Goal: Task Accomplishment & Management: Use online tool/utility

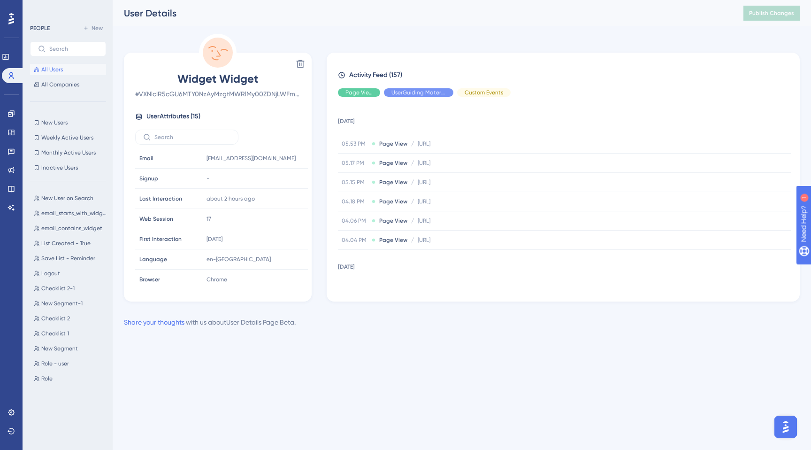
scroll to position [32, 0]
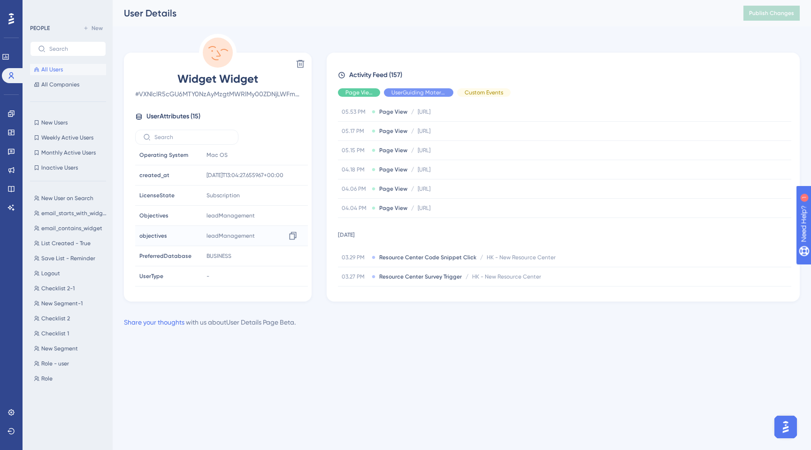
click at [219, 233] on span "leadManagement" at bounding box center [231, 236] width 48 height 8
click at [166, 239] on div "objectives objectives" at bounding box center [168, 235] width 64 height 19
click at [166, 255] on span "PreferredDatabase" at bounding box center [165, 256] width 52 height 8
click at [165, 276] on div "UserType UserType" at bounding box center [168, 276] width 64 height 19
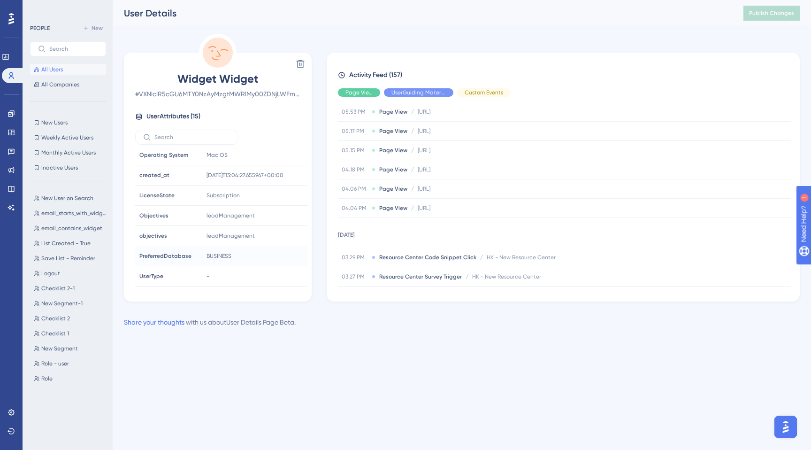
click at [165, 257] on span "PreferredDatabase" at bounding box center [165, 256] width 52 height 8
click at [165, 237] on span "objectives" at bounding box center [153, 236] width 28 height 8
click at [164, 216] on span "Objectives" at bounding box center [153, 216] width 29 height 8
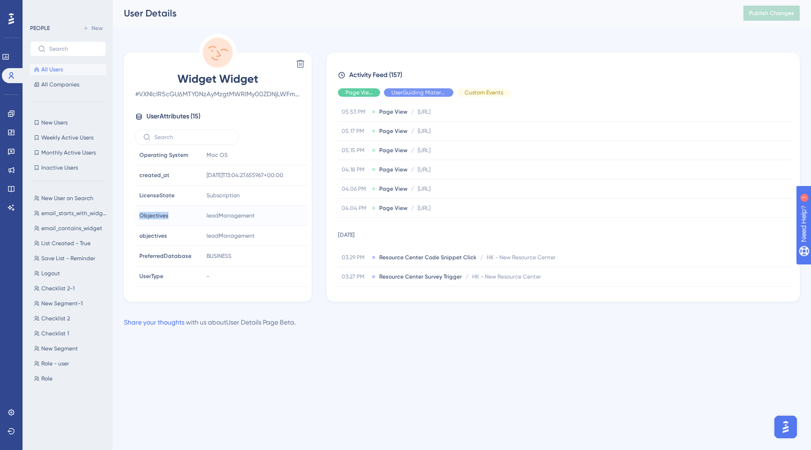
click at [164, 216] on span "Objectives" at bounding box center [153, 216] width 29 height 8
click at [164, 194] on span "LicenseState" at bounding box center [156, 196] width 35 height 8
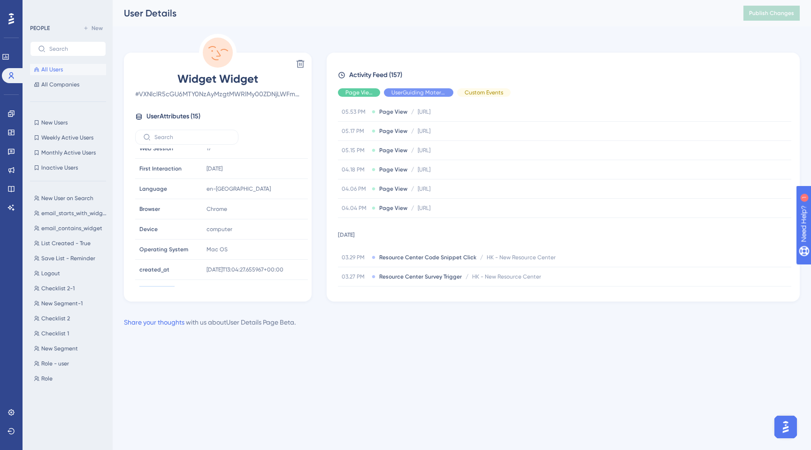
scroll to position [0, 0]
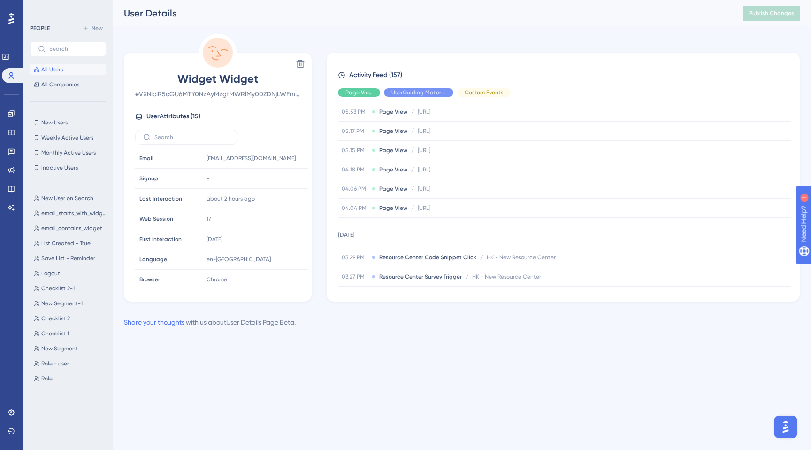
click at [187, 117] on span "User Attributes ( 15 )" at bounding box center [173, 116] width 54 height 11
click at [261, 92] on span "# VXNlclR5cGU6MTY0NzAyMzgtMWRlMy00ZDNjLWFmMjktMzQ2MTY4MWRjOGY4" at bounding box center [217, 93] width 165 height 11
click at [57, 126] on span "New Users" at bounding box center [54, 123] width 26 height 8
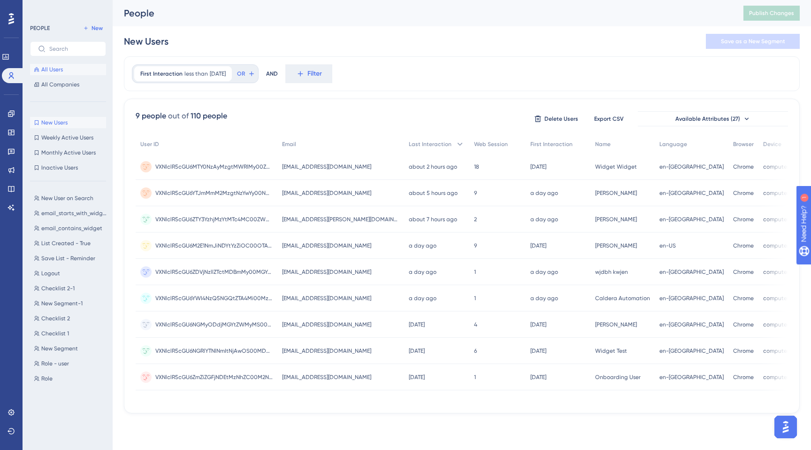
click at [55, 67] on span "All Users" at bounding box center [52, 70] width 22 height 8
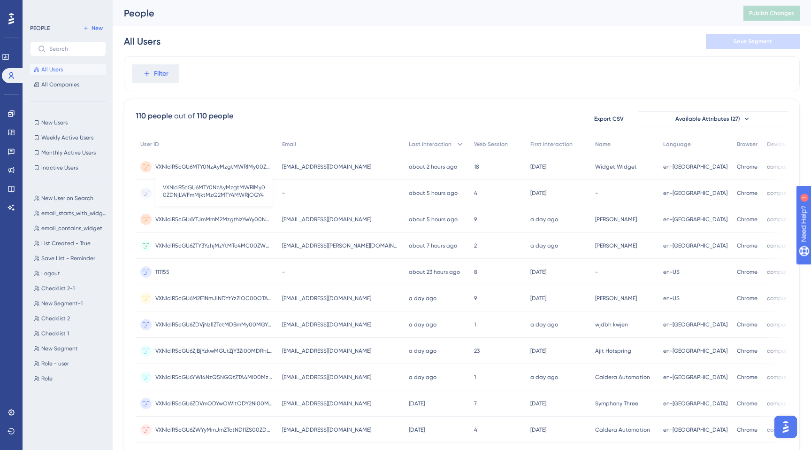
click at [228, 165] on span "VXNlclR5cGU6MTY0NzAyMzgtMWRlMy00ZDNjLWFmMjktMzQ2MTY4MWRjOGY4" at bounding box center [213, 167] width 117 height 8
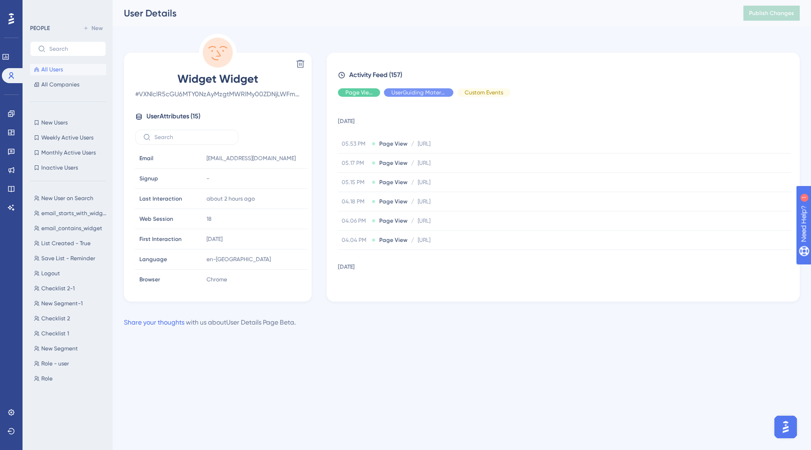
click at [504, 347] on div "Performance Users Engagement Widgets Feedback Product Updates Knowledge Base AI…" at bounding box center [405, 179] width 811 height 358
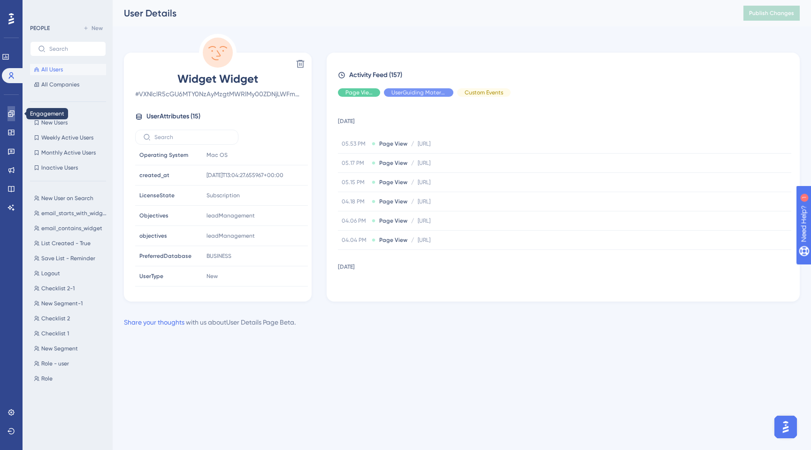
click at [11, 116] on icon at bounding box center [11, 113] width 6 height 6
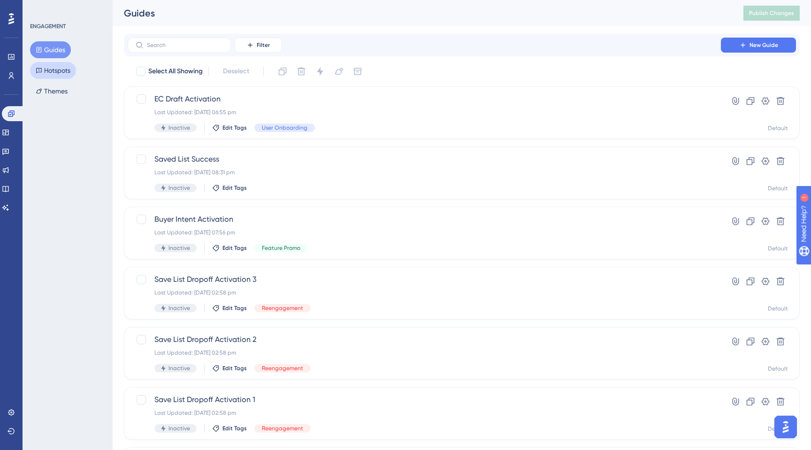
click at [47, 78] on button "Hotspots" at bounding box center [53, 70] width 46 height 17
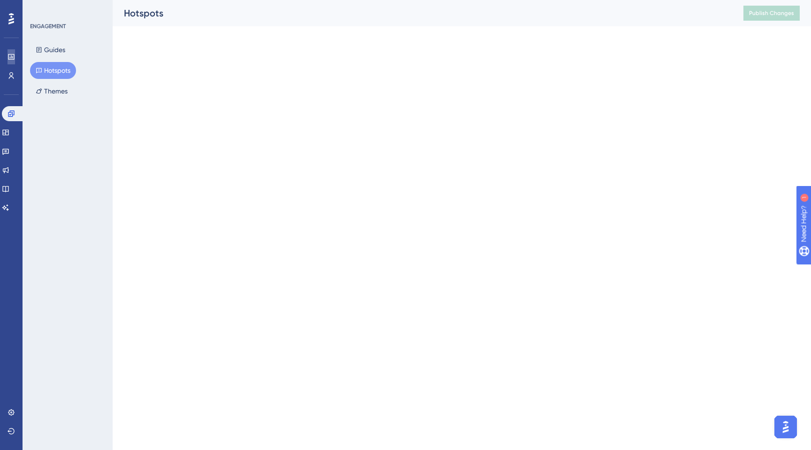
click at [8, 53] on link at bounding box center [12, 56] width 8 height 15
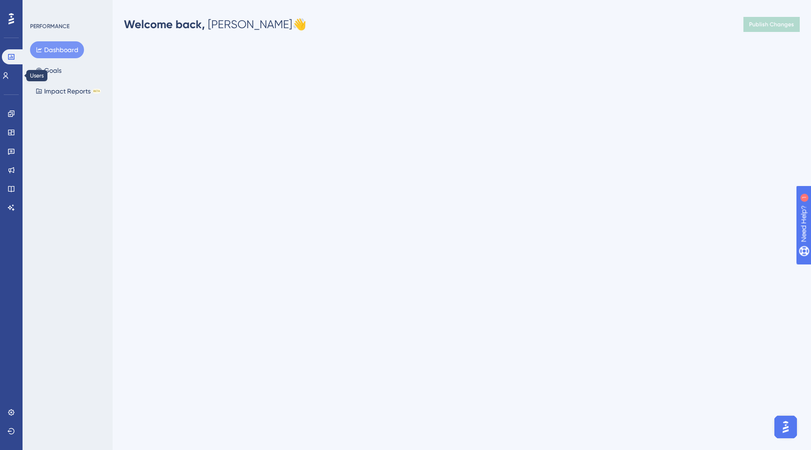
click at [8, 89] on div "Engagement Widgets Feedback Product Updates Knowledge Base AI Assistant" at bounding box center [11, 149] width 15 height 132
click at [10, 84] on div "Engagement Widgets Feedback Product Updates Knowledge Base AI Assistant" at bounding box center [11, 149] width 15 height 132
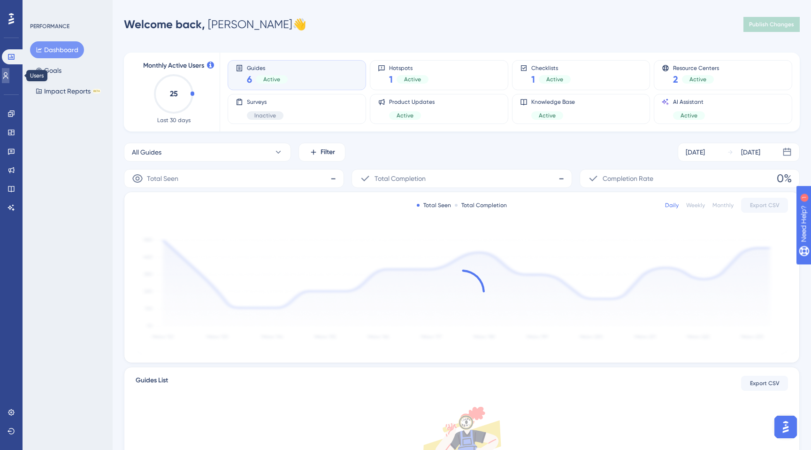
click at [9, 78] on icon at bounding box center [6, 76] width 8 height 8
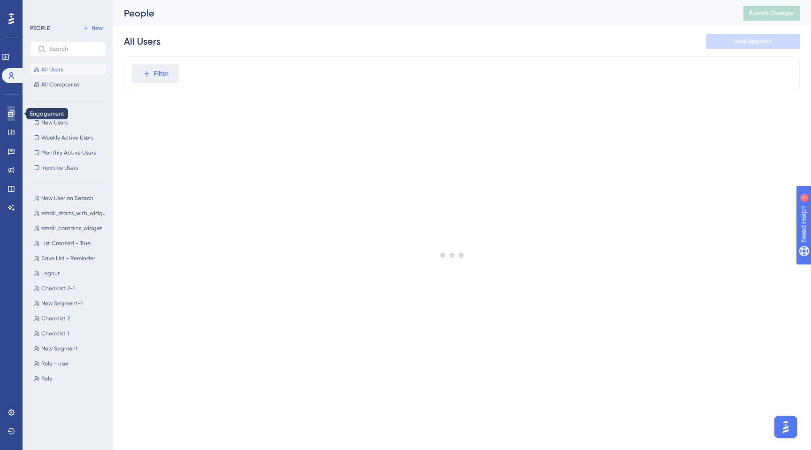
click at [8, 112] on link at bounding box center [12, 113] width 8 height 15
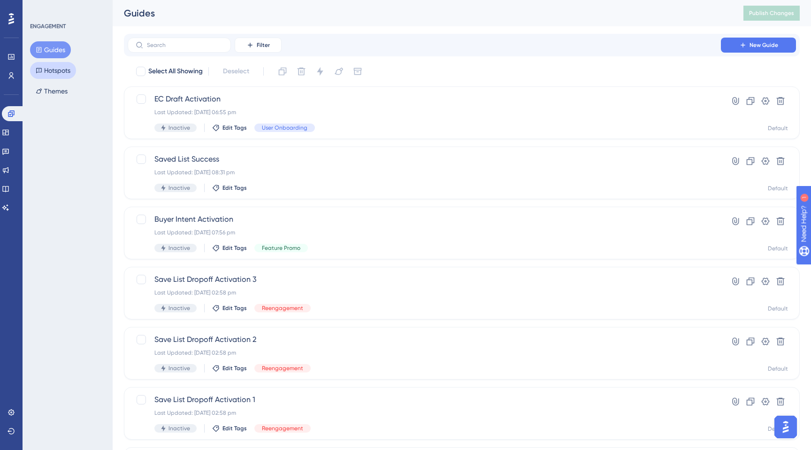
click at [48, 74] on button "Hotspots" at bounding box center [53, 70] width 46 height 17
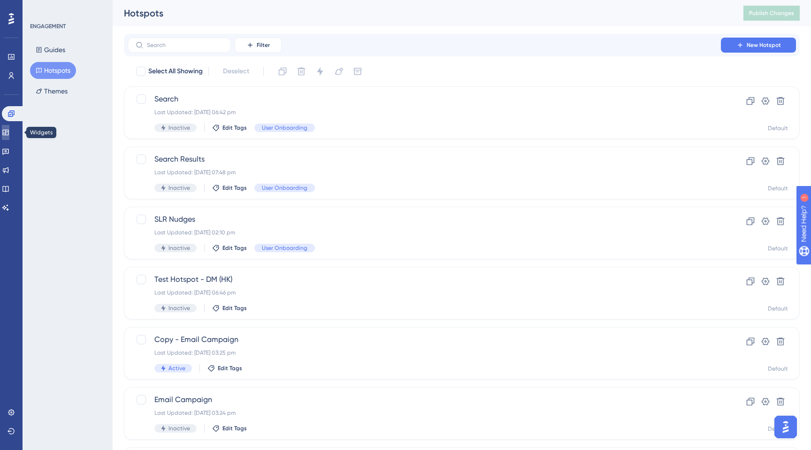
click at [5, 133] on link at bounding box center [6, 132] width 8 height 15
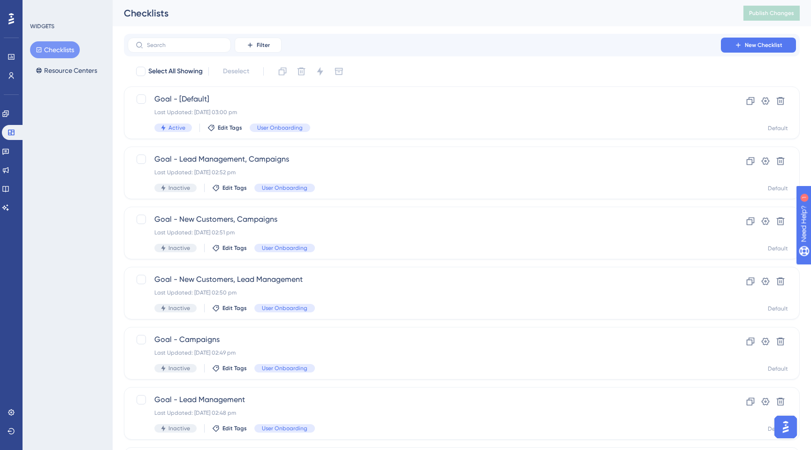
click at [62, 82] on div "WIDGETS Checklists Resource Centers" at bounding box center [68, 225] width 90 height 450
click at [58, 70] on button "Resource Centers" at bounding box center [66, 70] width 73 height 17
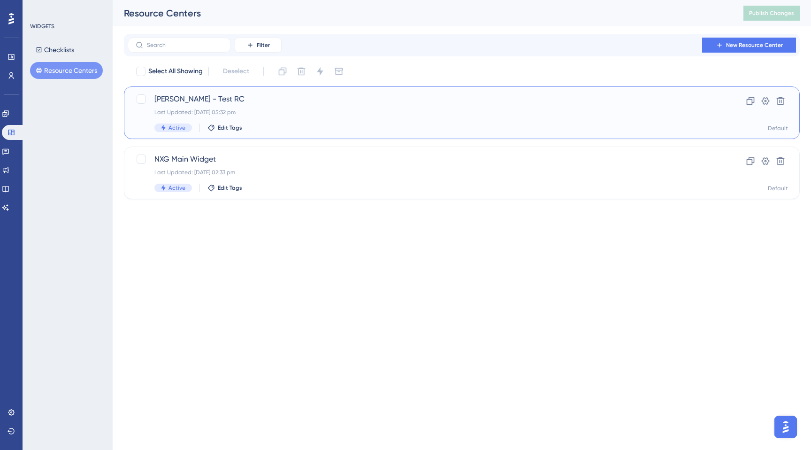
click at [216, 104] on span "[PERSON_NAME] - Test RC" at bounding box center [424, 98] width 540 height 11
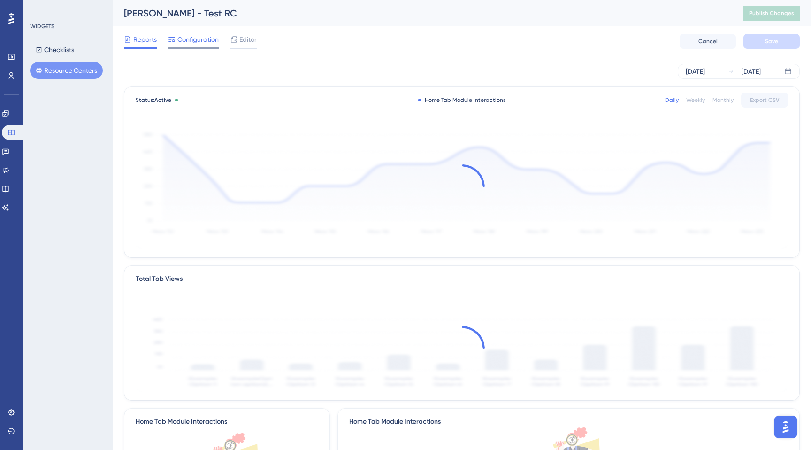
click at [204, 39] on span "Configuration" at bounding box center [197, 39] width 41 height 11
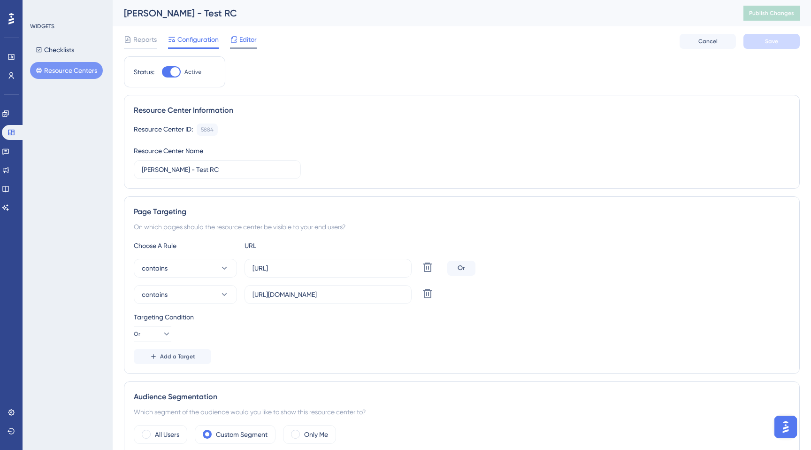
click at [248, 39] on span "Editor" at bounding box center [247, 39] width 17 height 11
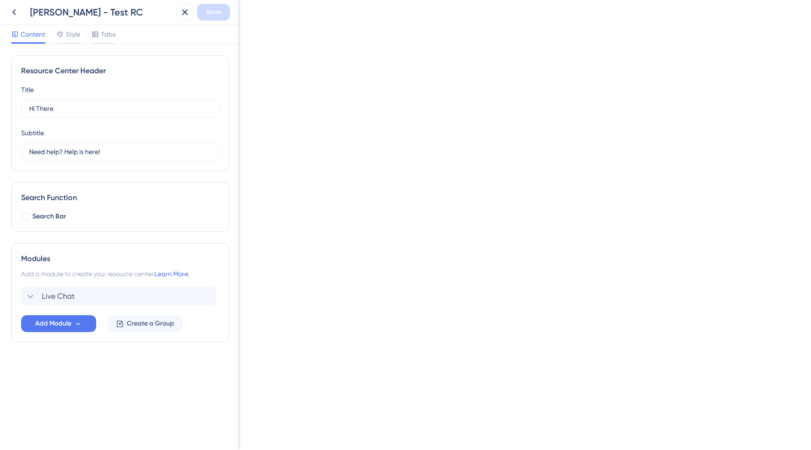
click at [30, 37] on span "Content" at bounding box center [33, 34] width 24 height 11
click at [66, 37] on span "Style" at bounding box center [73, 34] width 15 height 11
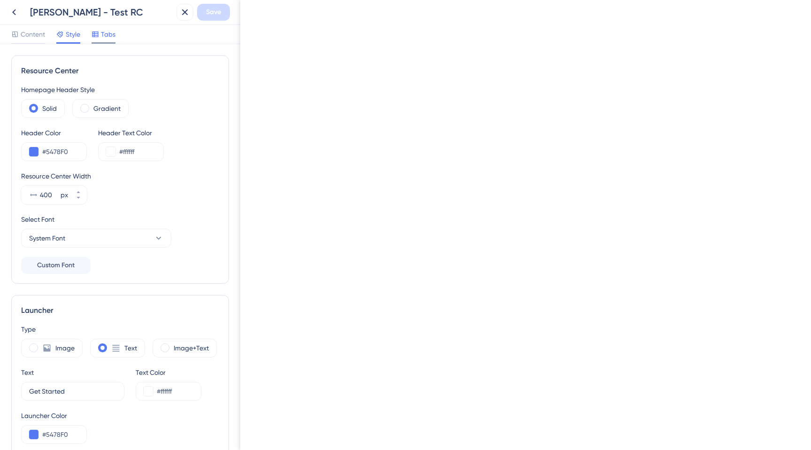
click at [101, 35] on span "Tabs" at bounding box center [108, 34] width 15 height 11
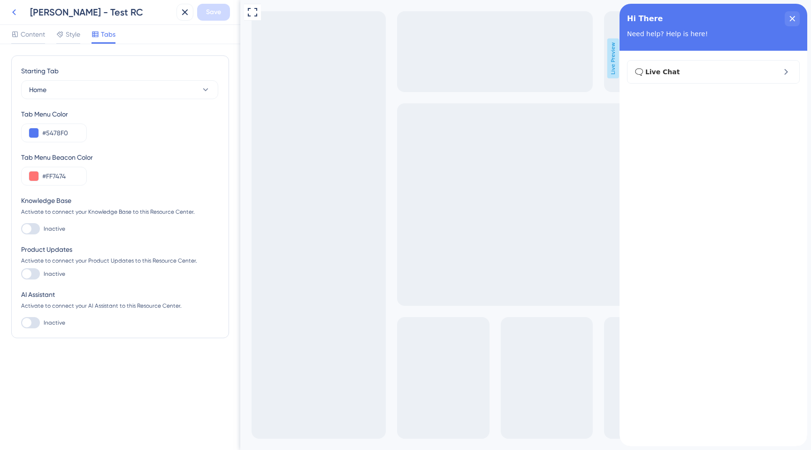
click at [14, 9] on icon at bounding box center [13, 12] width 11 height 11
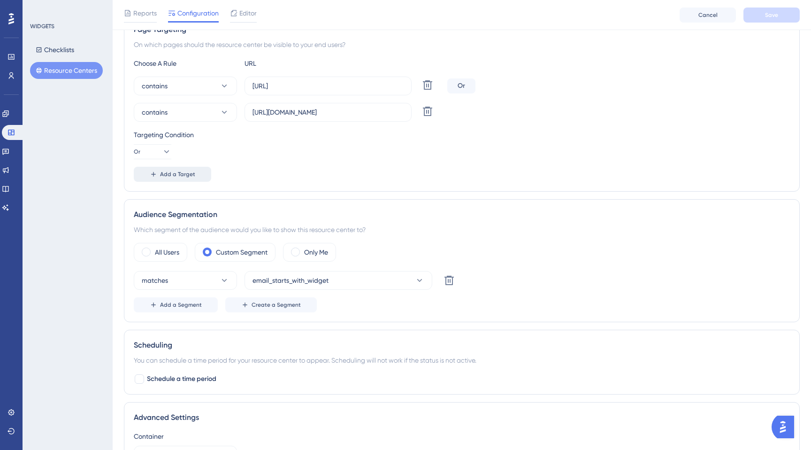
scroll to position [267, 0]
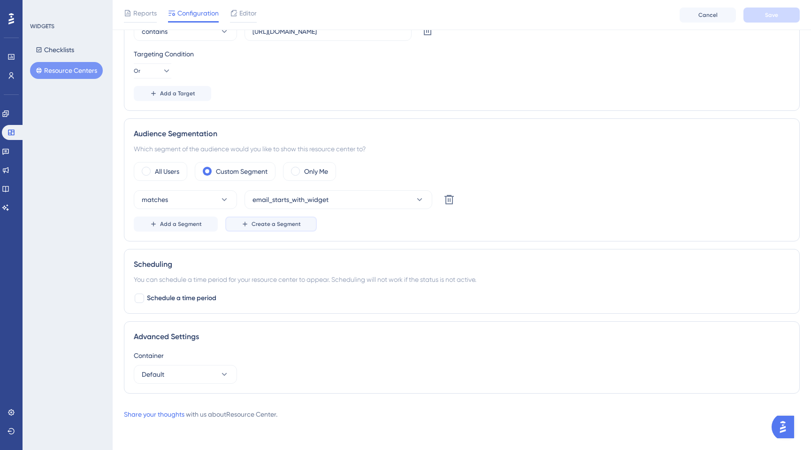
click at [252, 230] on button "Create a Segment" at bounding box center [271, 223] width 92 height 15
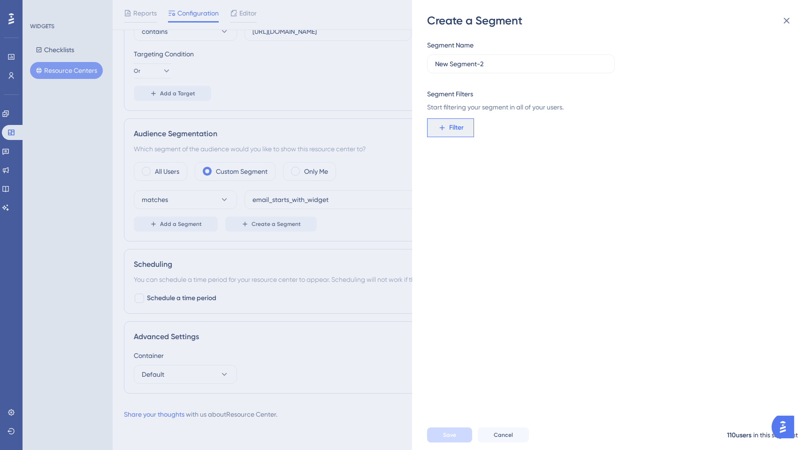
click at [465, 127] on button "Filter" at bounding box center [450, 127] width 47 height 19
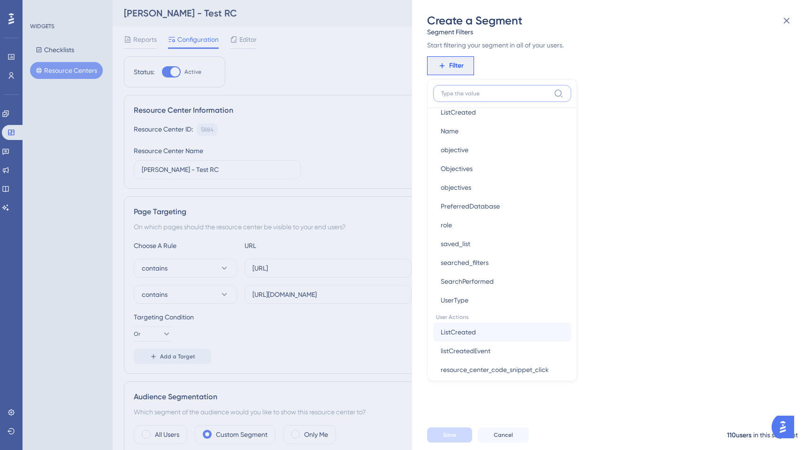
scroll to position [663, 0]
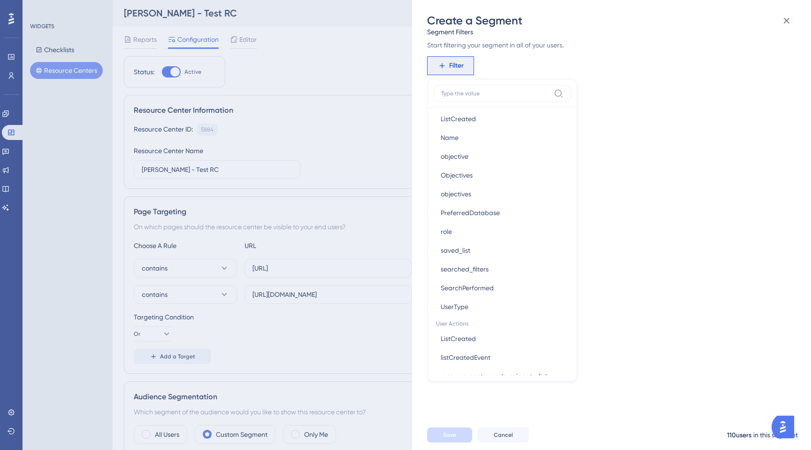
click at [729, 107] on div "Segment Name New Segment-2 Segment Filters Start filtering your segment in all …" at bounding box center [616, 224] width 378 height 392
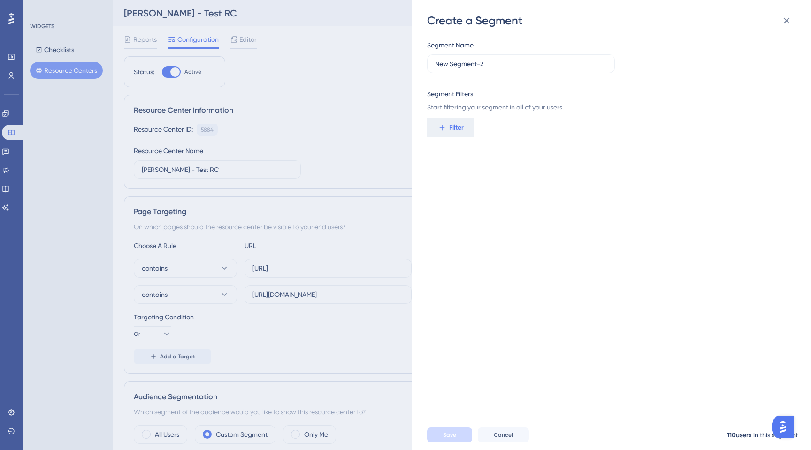
scroll to position [0, 0]
click at [501, 65] on input "New Segment-2" at bounding box center [521, 64] width 172 height 10
click at [487, 224] on div "Segment Name New Segment-2 Segment Filters Start filtering your segment in all …" at bounding box center [616, 224] width 378 height 392
click at [464, 130] on button "Filter" at bounding box center [450, 127] width 47 height 19
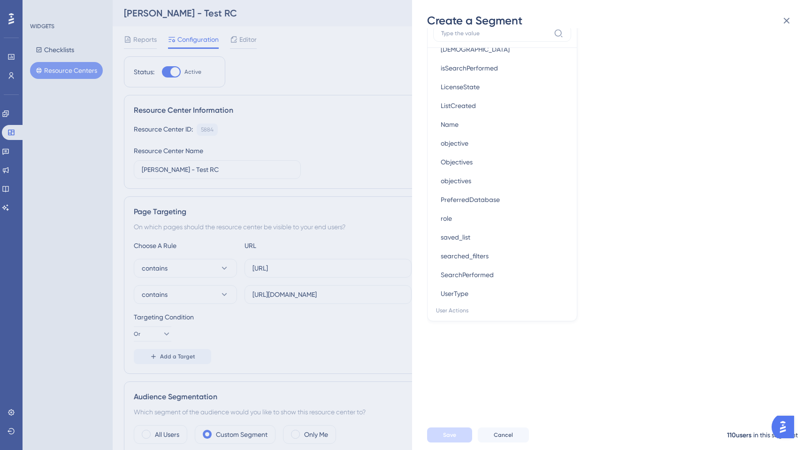
scroll to position [613, 0]
click at [693, 94] on div "Segment Name New Segment-2 Segment Filters Start filtering your segment in all …" at bounding box center [616, 224] width 378 height 392
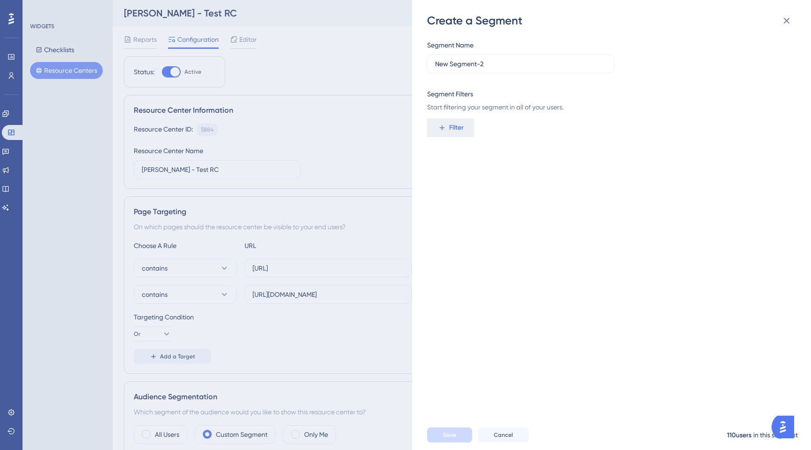
scroll to position [0, 0]
click at [45, 117] on div "Create a Segment Segment Name New Segment-2 Segment Filters Start filtering you…" at bounding box center [405, 225] width 811 height 450
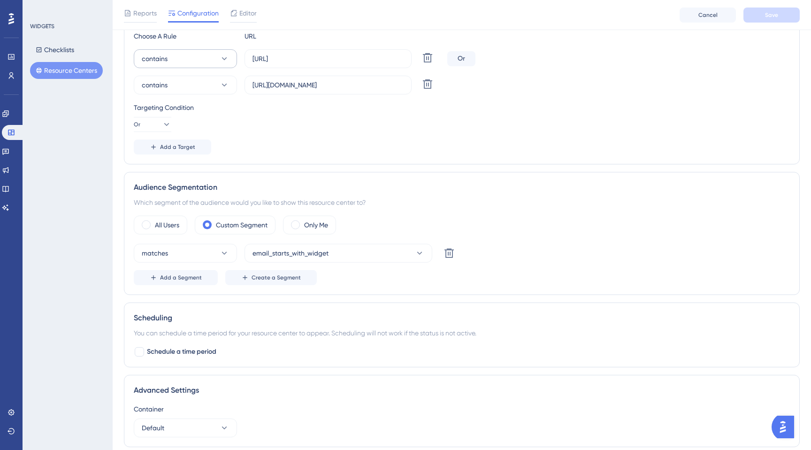
scroll to position [267, 0]
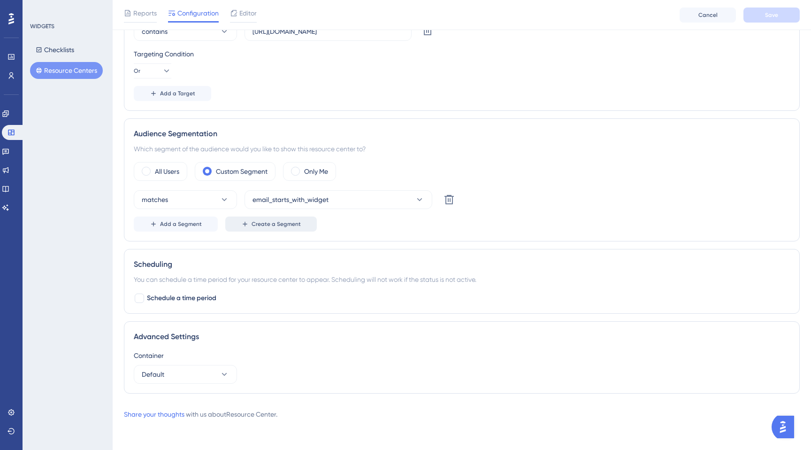
click at [280, 224] on span "Create a Segment" at bounding box center [276, 224] width 49 height 8
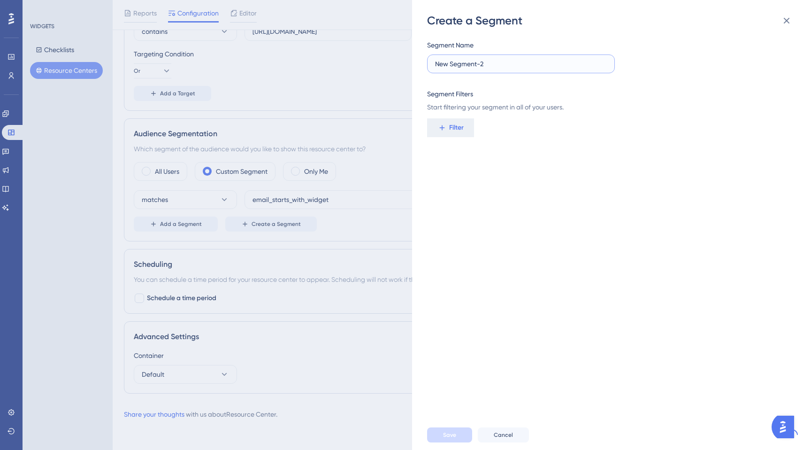
click at [497, 68] on input "New Segment-2" at bounding box center [521, 64] width 172 height 10
click at [466, 129] on button "Filter" at bounding box center [450, 127] width 47 height 19
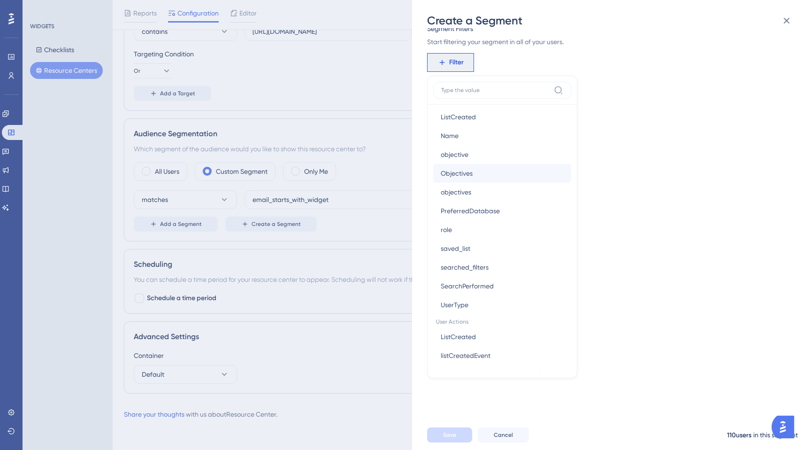
scroll to position [656, 0]
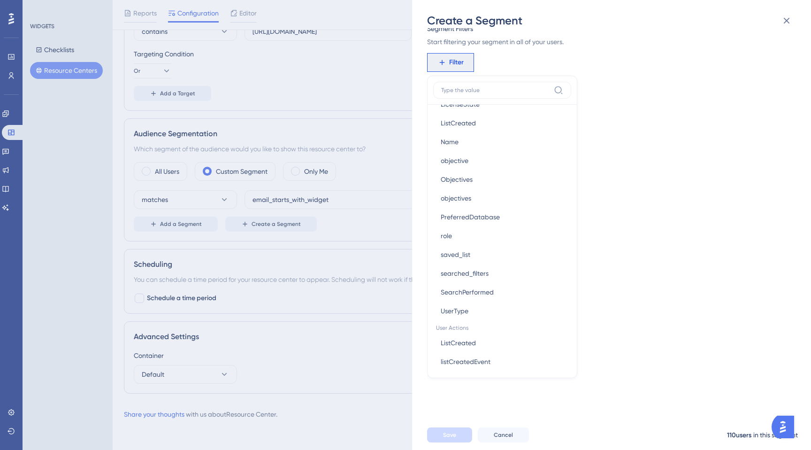
click at [627, 206] on div "Segment Name New Segment-2 Segment Filters Start filtering your segment in all …" at bounding box center [616, 224] width 378 height 392
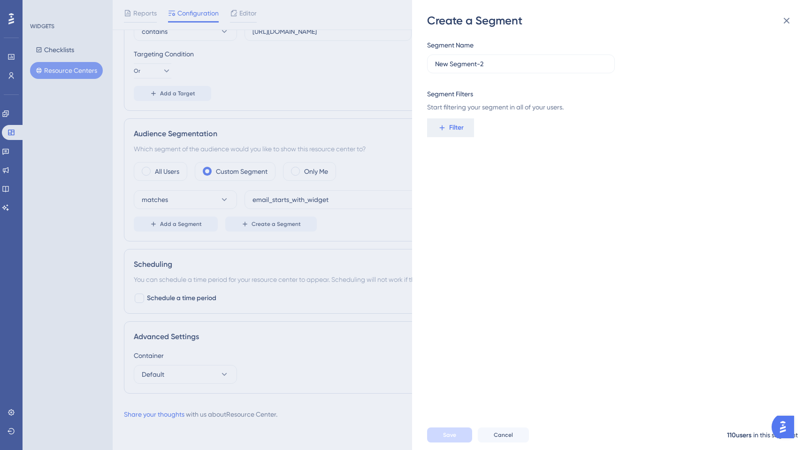
click at [463, 117] on div "Segment Name New Segment-2 Segment Filters Start filtering your segment in all …" at bounding box center [616, 224] width 378 height 392
click at [463, 129] on span "Filter" at bounding box center [456, 127] width 15 height 11
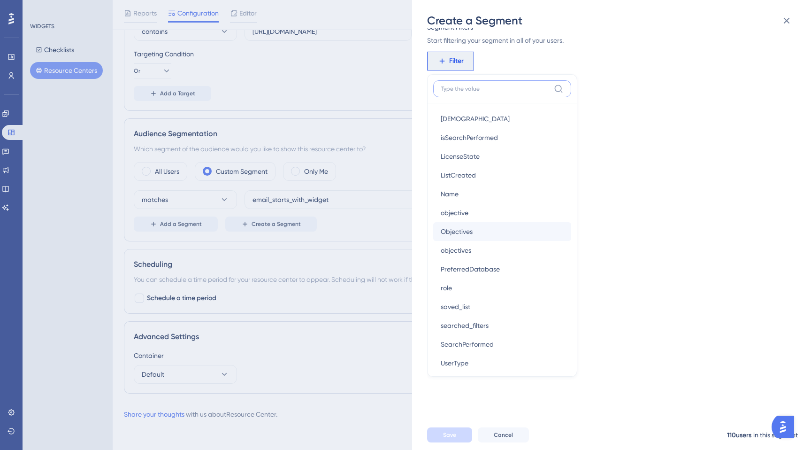
scroll to position [602, 0]
click at [87, 203] on div "Create a Segment Segment Name New Segment-2 Segment Filters Start filtering you…" at bounding box center [405, 225] width 811 height 450
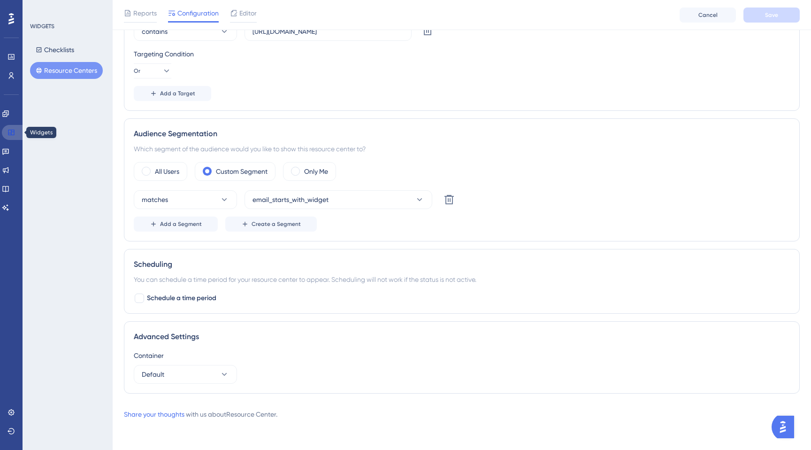
click at [10, 131] on icon at bounding box center [12, 133] width 8 height 8
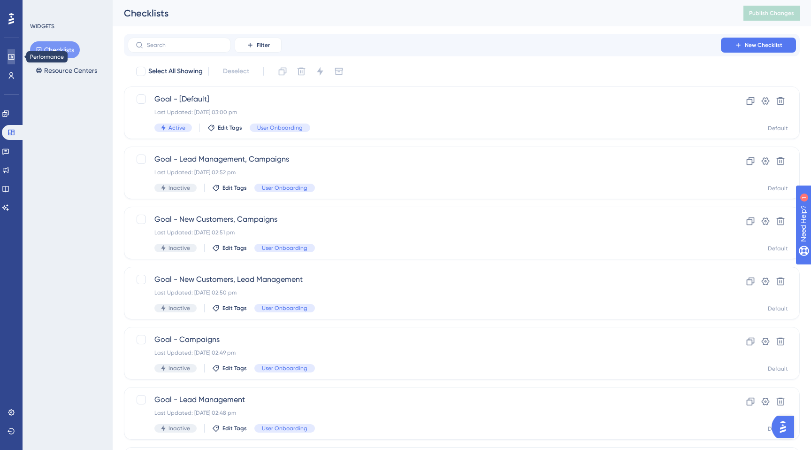
click at [11, 58] on icon at bounding box center [11, 57] width 6 height 6
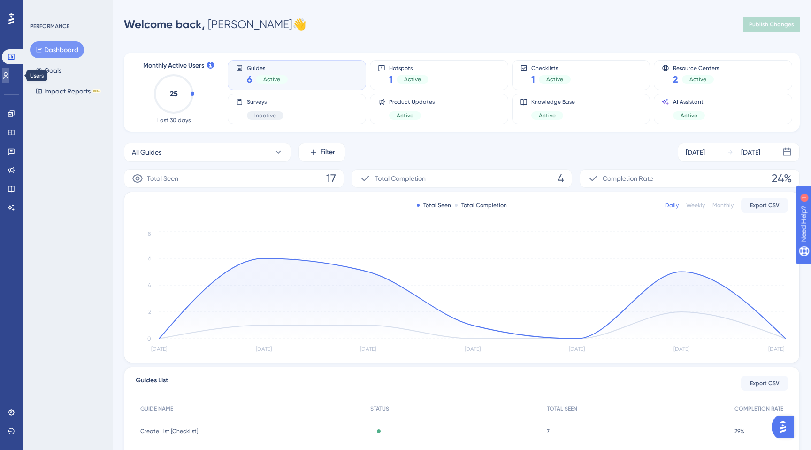
click at [9, 72] on link at bounding box center [6, 75] width 8 height 15
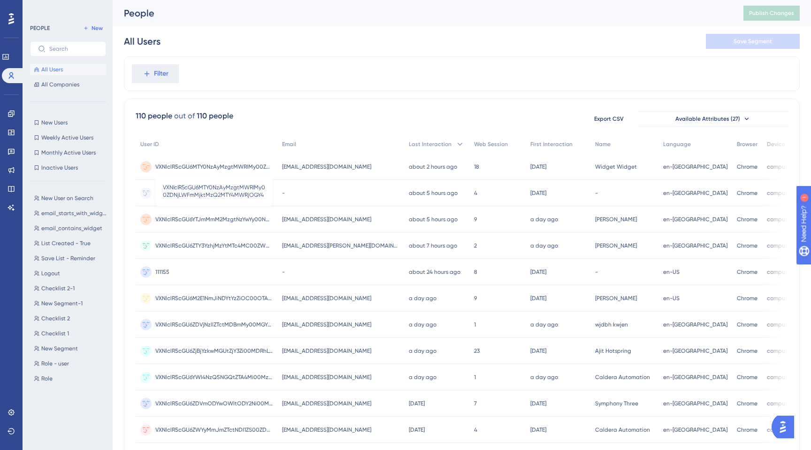
click at [219, 166] on span "VXNlclR5cGU6MTY0NzAyMzgtMWRlMy00ZDNjLWFmMjktMzQ2MTY4MWRjOGY4" at bounding box center [213, 167] width 117 height 8
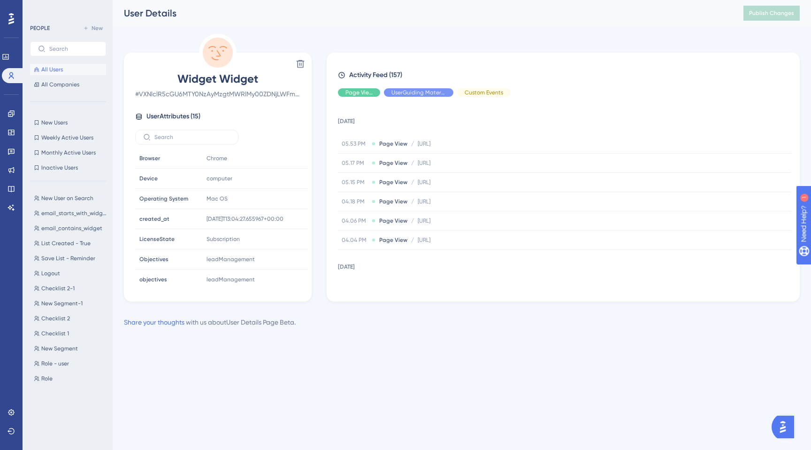
scroll to position [137, 0]
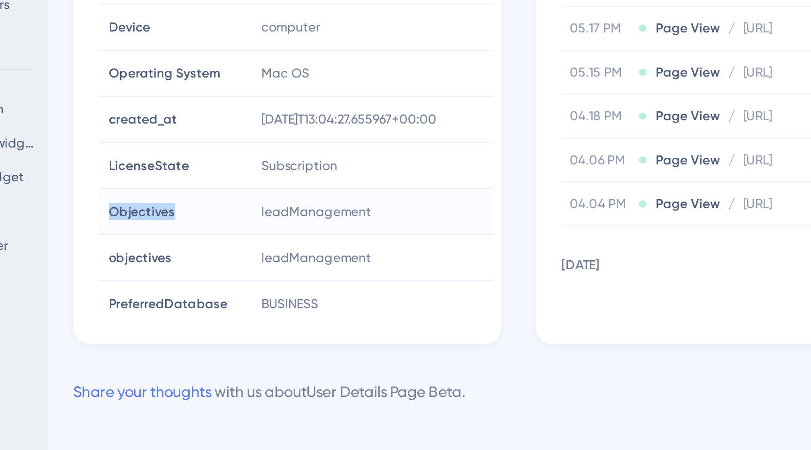
drag, startPoint x: 139, startPoint y: 244, endPoint x: 175, endPoint y: 244, distance: 36.2
click at [175, 244] on div "Objectives Objectives" at bounding box center [168, 243] width 64 height 19
drag, startPoint x: 138, startPoint y: 224, endPoint x: 183, endPoint y: 224, distance: 44.6
click at [183, 224] on div "LicenseState LicenseState" at bounding box center [168, 223] width 64 height 19
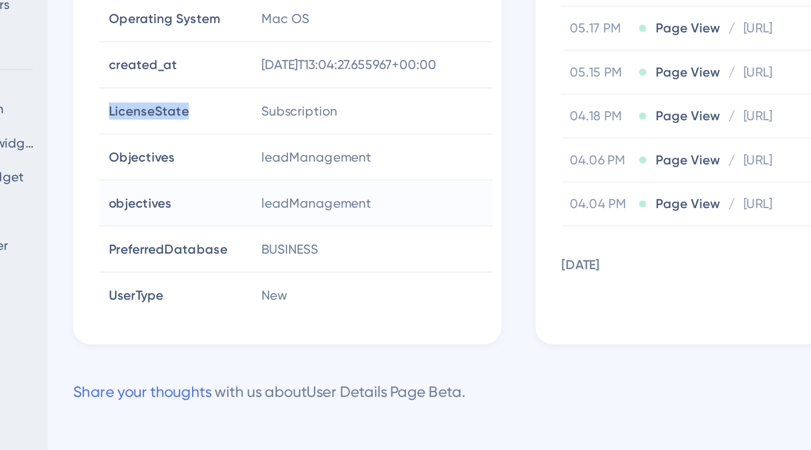
scroll to position [165, 0]
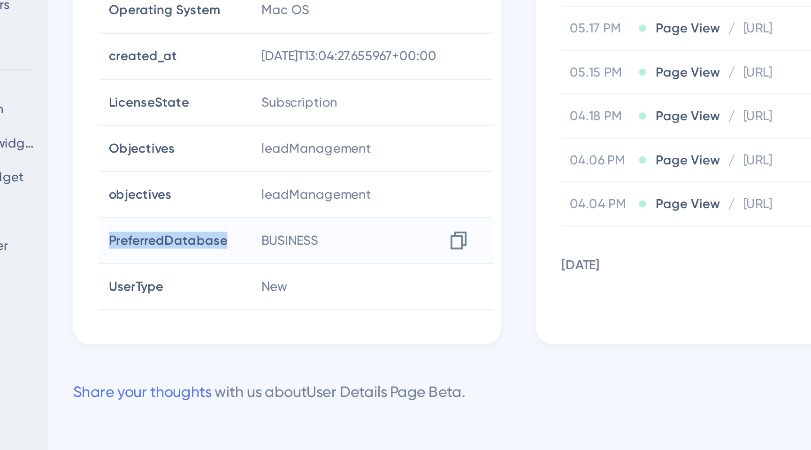
drag, startPoint x: 138, startPoint y: 256, endPoint x: 201, endPoint y: 255, distance: 63.4
click at [201, 255] on tr "PreferredDatabase PreferredDatabase BUSINESS Copy BUSINESS" at bounding box center [221, 256] width 173 height 20
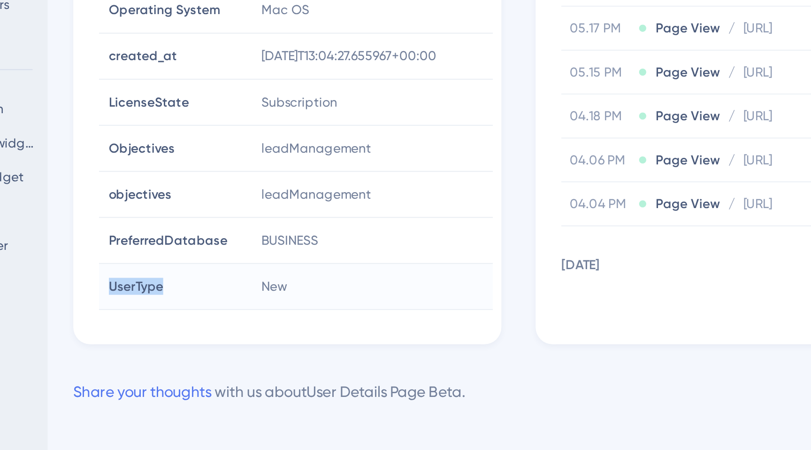
drag, startPoint x: 136, startPoint y: 277, endPoint x: 171, endPoint y: 276, distance: 35.2
click at [171, 277] on div "UserType UserType" at bounding box center [168, 276] width 64 height 19
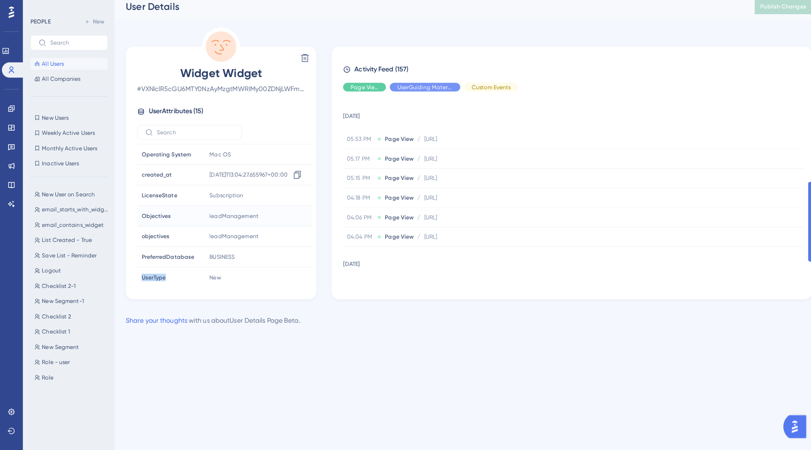
scroll to position [0, 0]
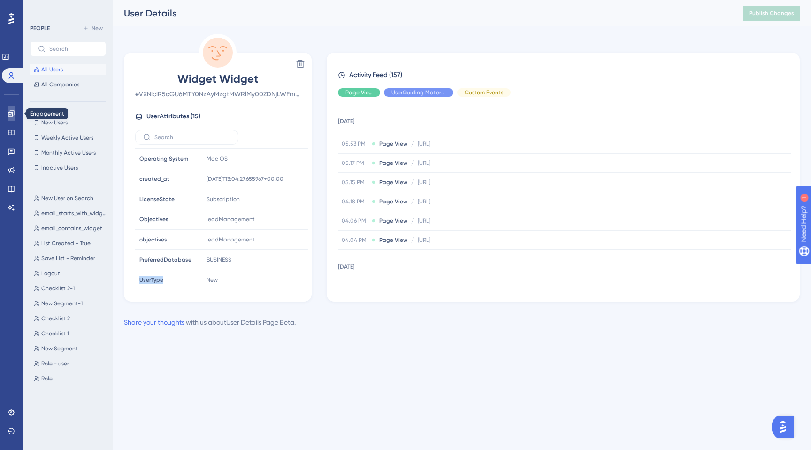
click at [8, 119] on link at bounding box center [12, 113] width 8 height 15
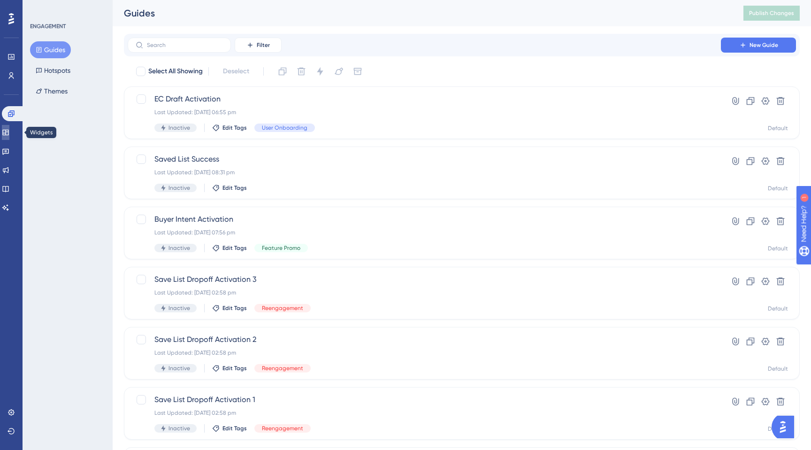
click at [9, 135] on icon at bounding box center [6, 133] width 8 height 8
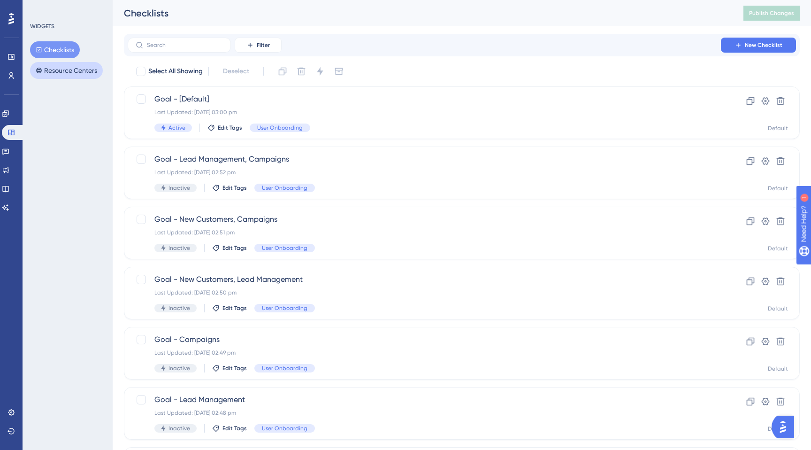
click at [73, 77] on button "Resource Centers" at bounding box center [66, 70] width 73 height 17
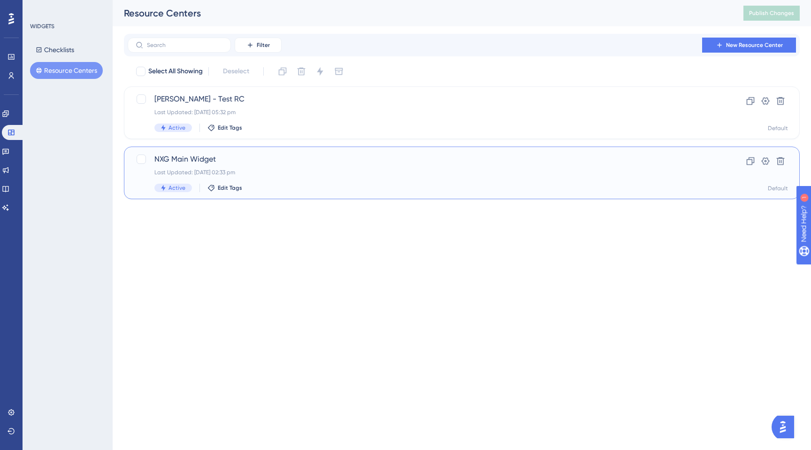
click at [209, 158] on span "NXG Main Widget" at bounding box center [424, 159] width 540 height 11
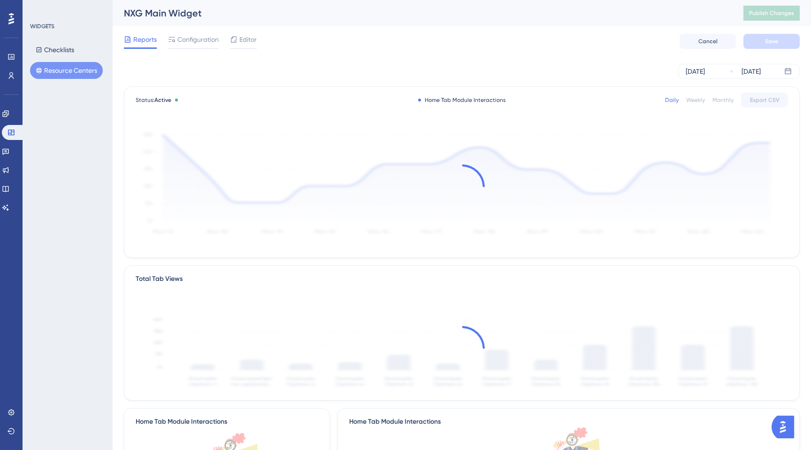
click at [59, 69] on button "Resource Centers" at bounding box center [66, 70] width 73 height 17
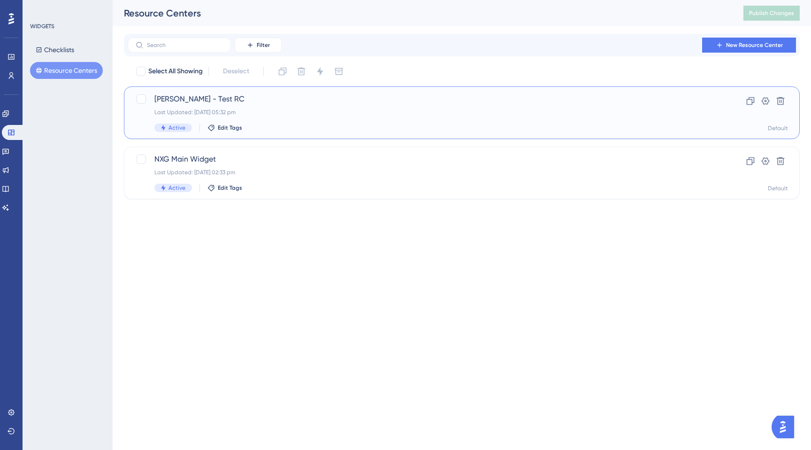
click at [177, 104] on span "[PERSON_NAME] - Test RC" at bounding box center [424, 98] width 540 height 11
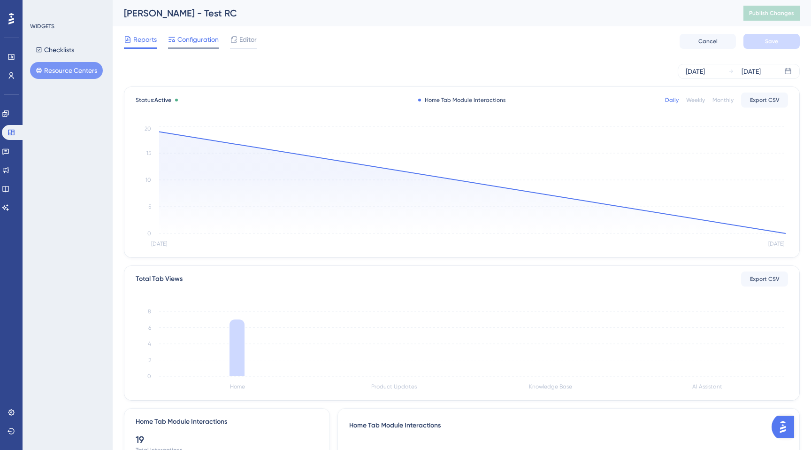
click at [181, 35] on span "Configuration" at bounding box center [197, 39] width 41 height 11
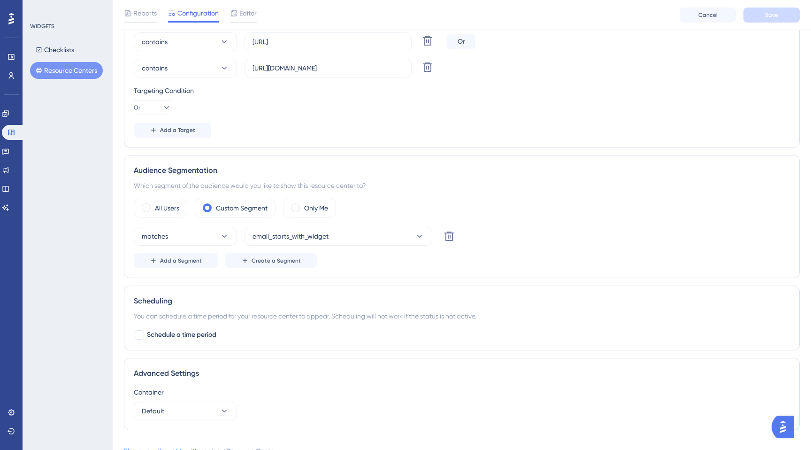
scroll to position [263, 0]
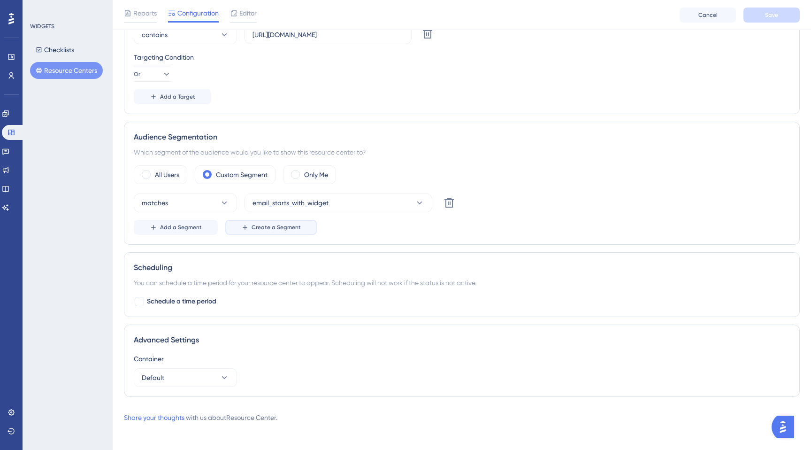
click at [270, 224] on span "Create a Segment" at bounding box center [276, 228] width 49 height 8
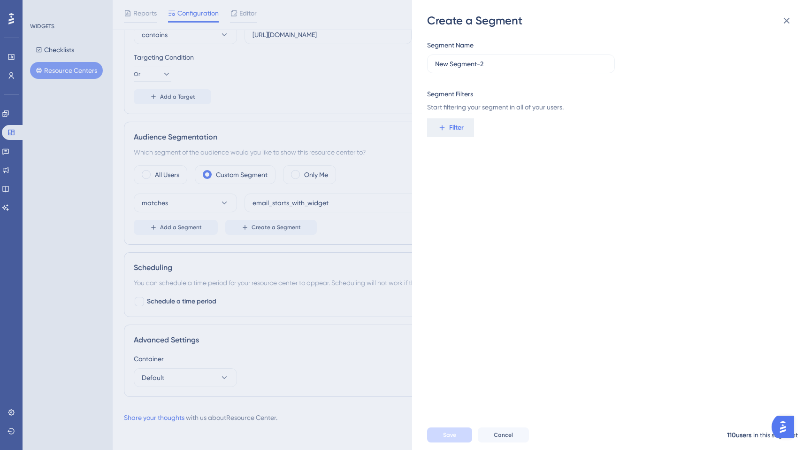
click at [469, 140] on div "Segment Name New Segment-2 Segment Filters Start filtering your segment in all …" at bounding box center [616, 224] width 378 height 392
click at [463, 131] on span "Filter" at bounding box center [456, 127] width 15 height 11
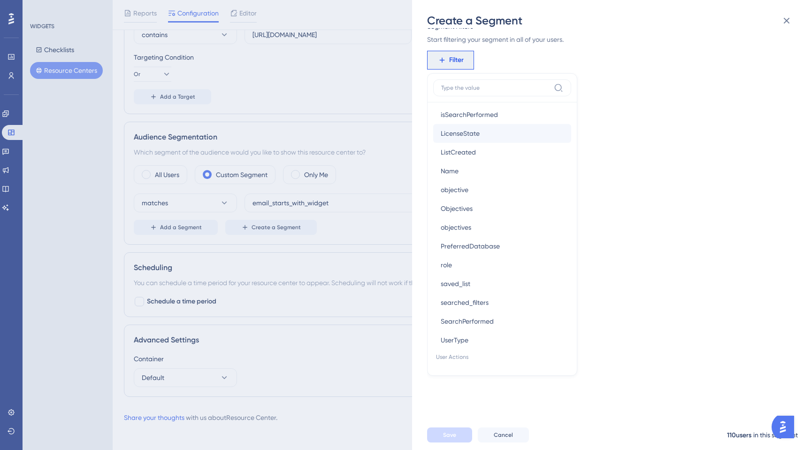
scroll to position [625, 0]
click at [462, 129] on span "LicenseState" at bounding box center [460, 132] width 39 height 11
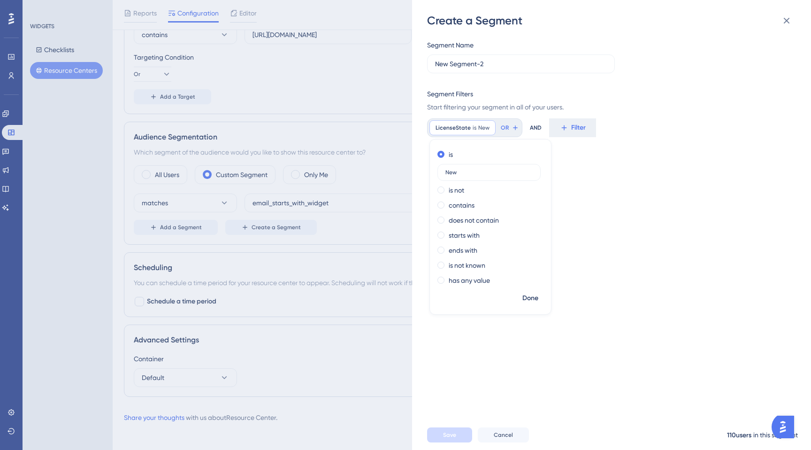
type input "New"
click at [585, 298] on div "Segment Name New Segment-2 Segment Filters Start filtering your segment in all …" at bounding box center [616, 224] width 378 height 392
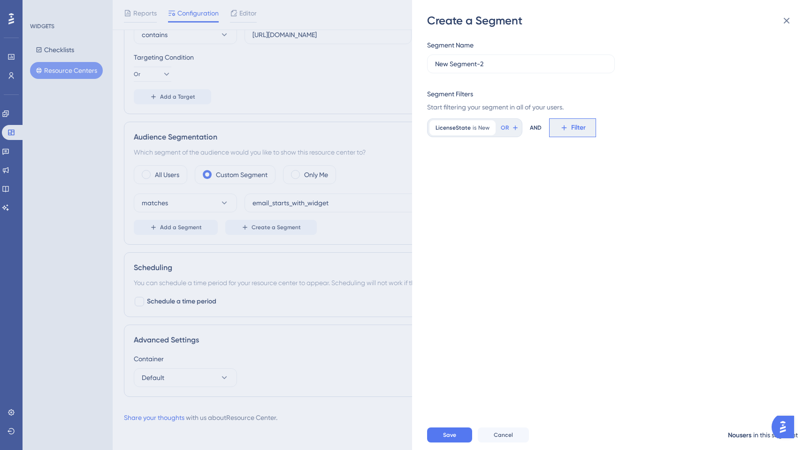
click at [579, 133] on span "Filter" at bounding box center [578, 127] width 15 height 11
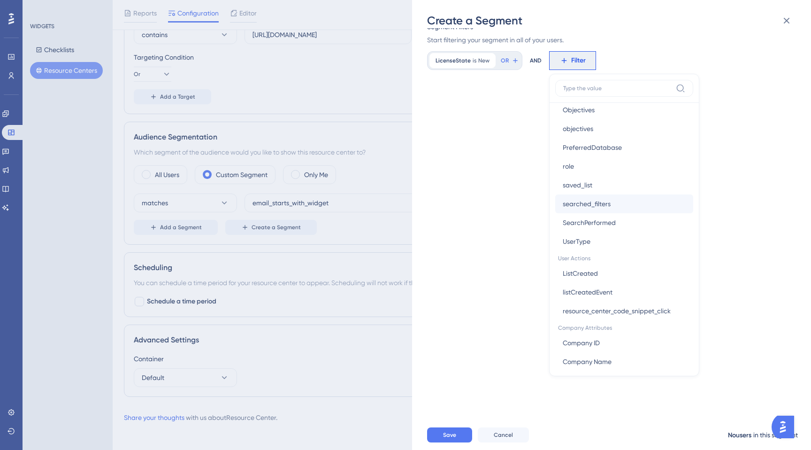
scroll to position [768, 0]
